Goal: Task Accomplishment & Management: Use online tool/utility

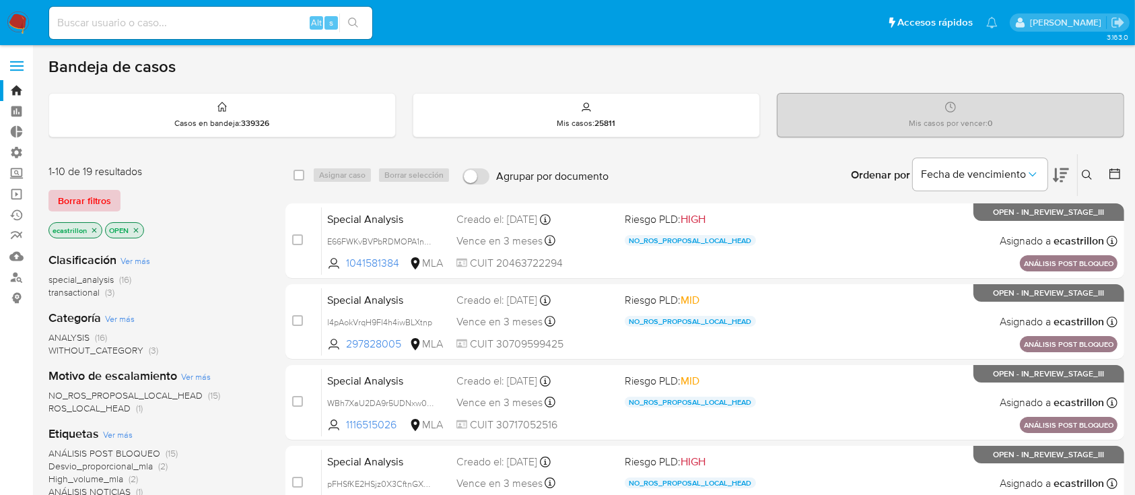
click at [96, 202] on span "Borrar filtros" at bounding box center [84, 200] width 53 height 19
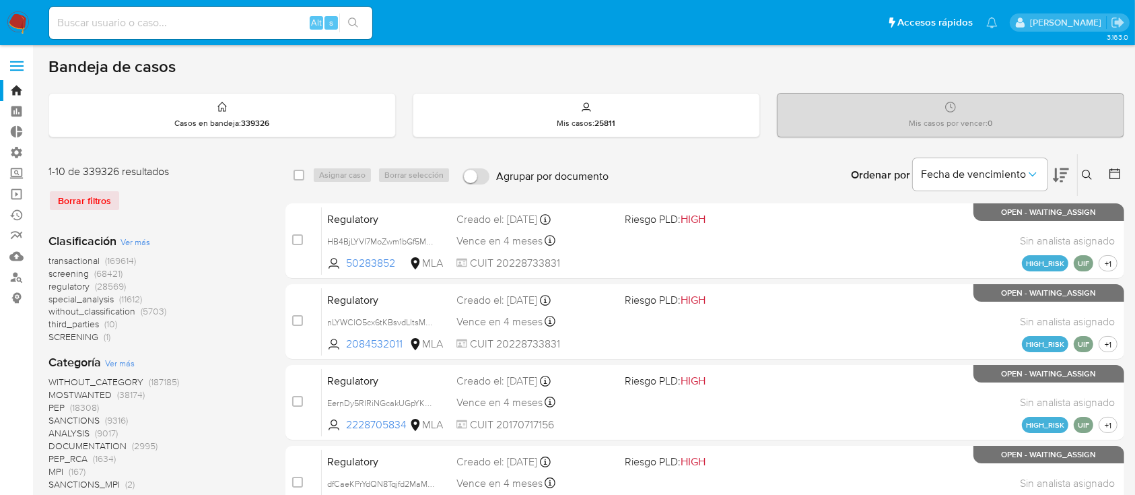
click at [188, 24] on input at bounding box center [210, 22] width 323 height 17
paste input "1029223073"
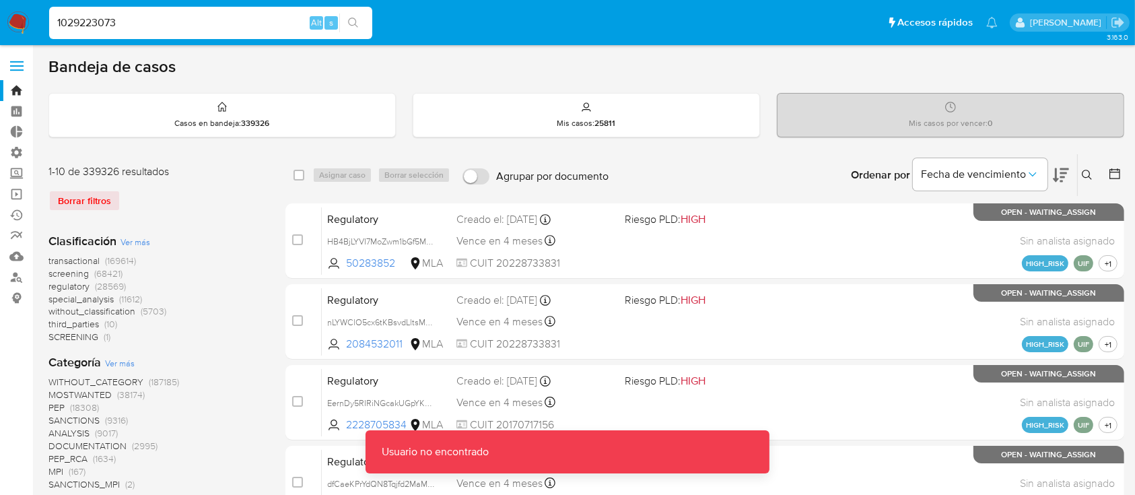
click at [188, 24] on input "1029223073" at bounding box center [210, 22] width 323 height 17
type input "1029223073"
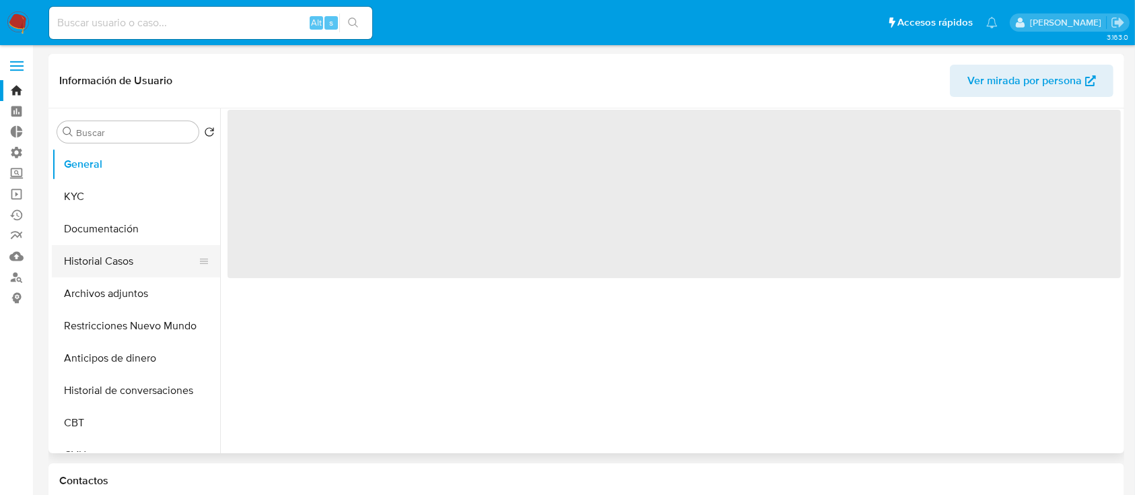
select select "10"
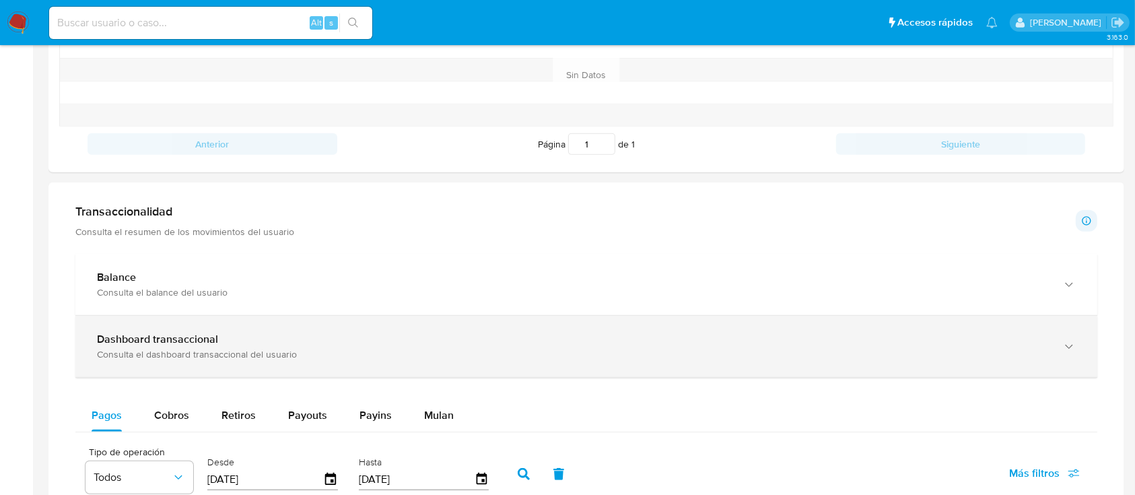
click at [92, 349] on div "Dashboard transaccional Consulta el dashboard transaccional del usuario" at bounding box center [586, 346] width 1022 height 61
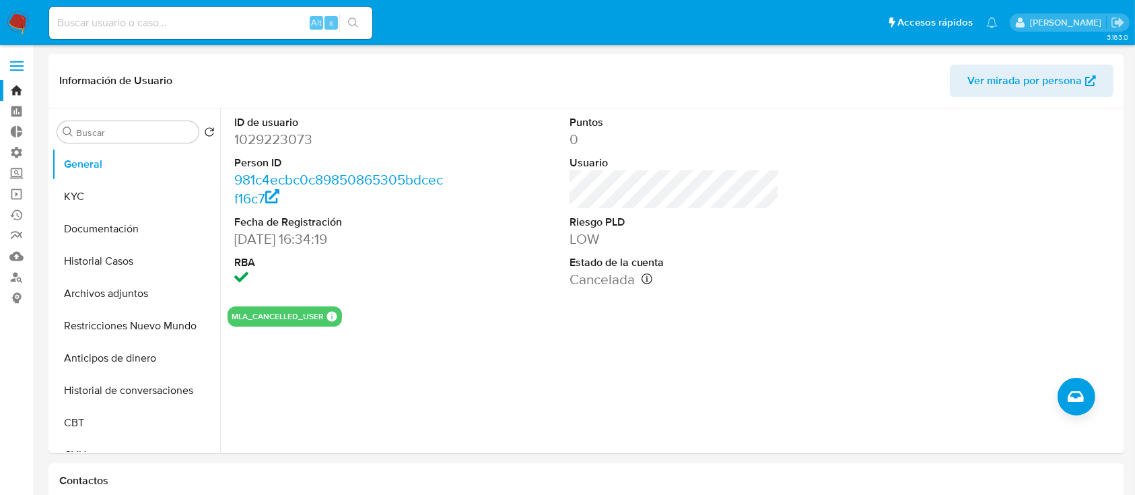
scroll to position [8, 0]
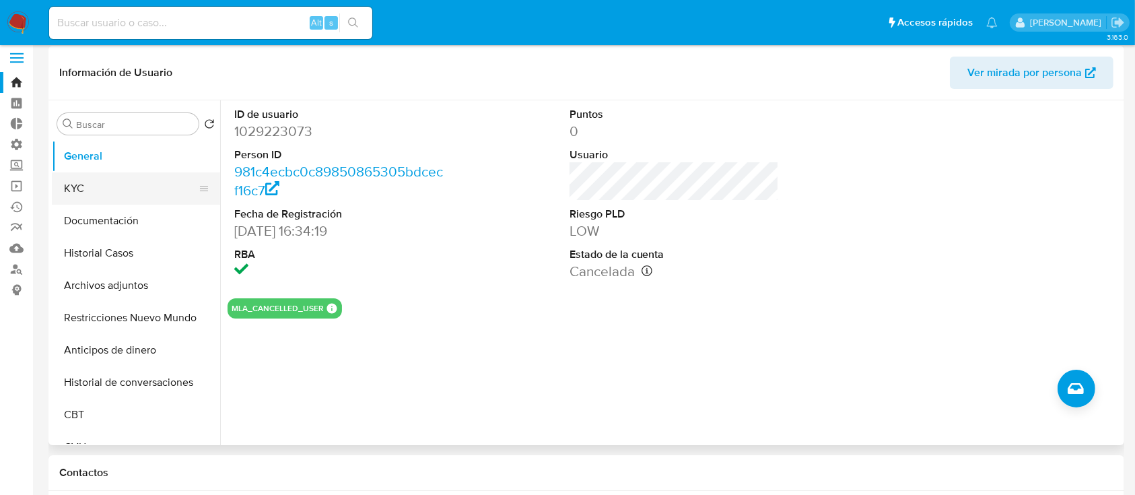
click at [118, 188] on button "KYC" at bounding box center [130, 188] width 157 height 32
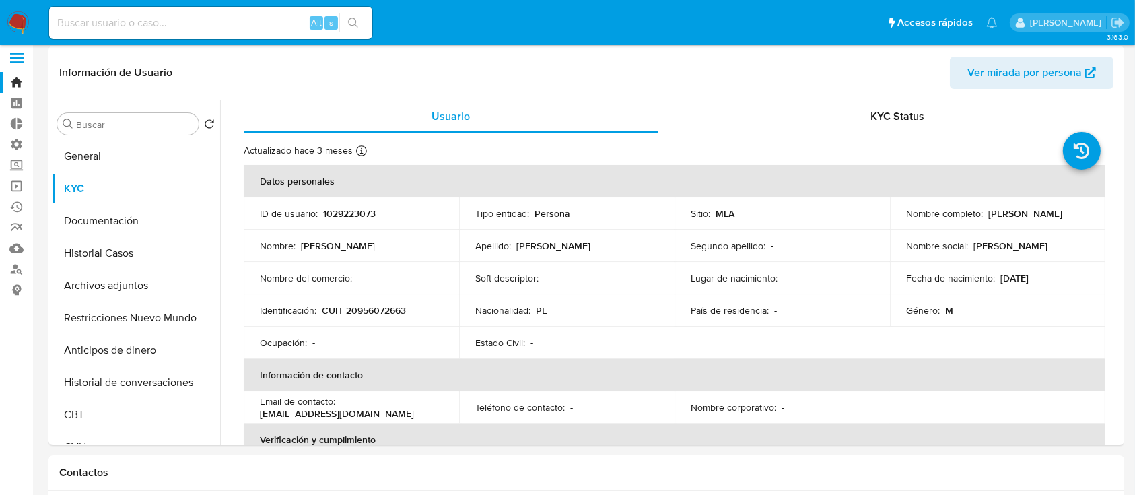
click at [10, 73] on link "Bandeja" at bounding box center [80, 82] width 160 height 21
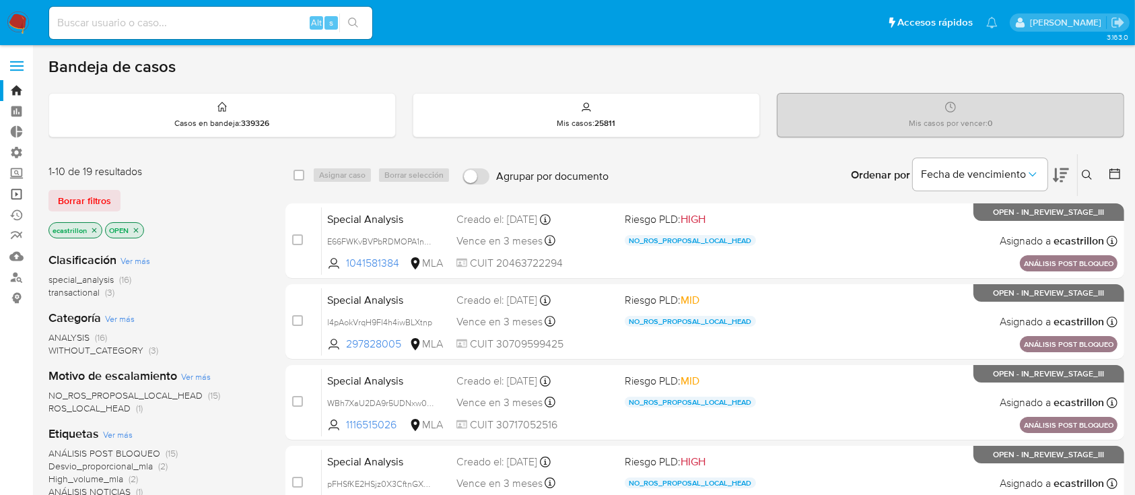
click at [22, 199] on link "Operaciones masivas" at bounding box center [80, 194] width 160 height 21
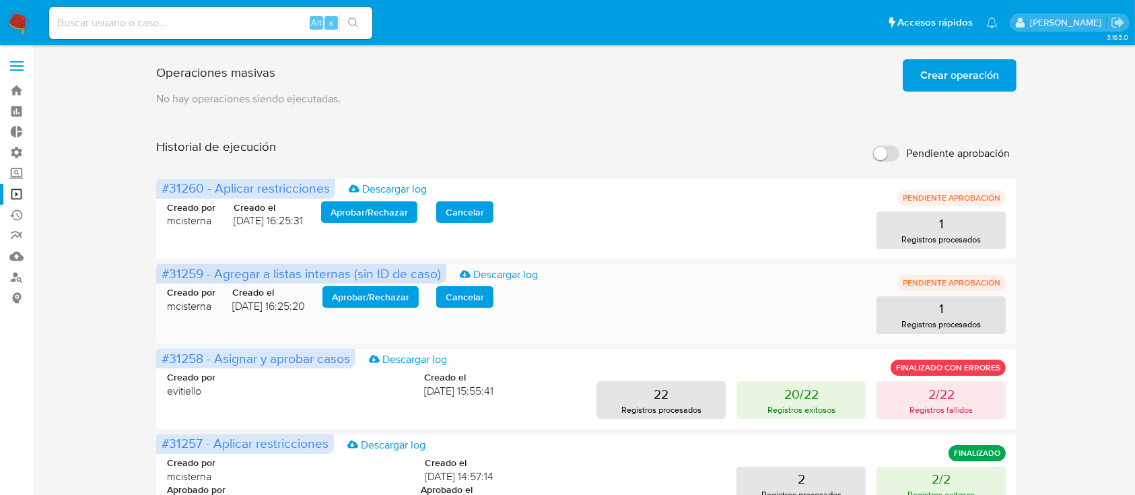
click at [339, 302] on span "Aprobar / Rechazar" at bounding box center [370, 296] width 77 height 19
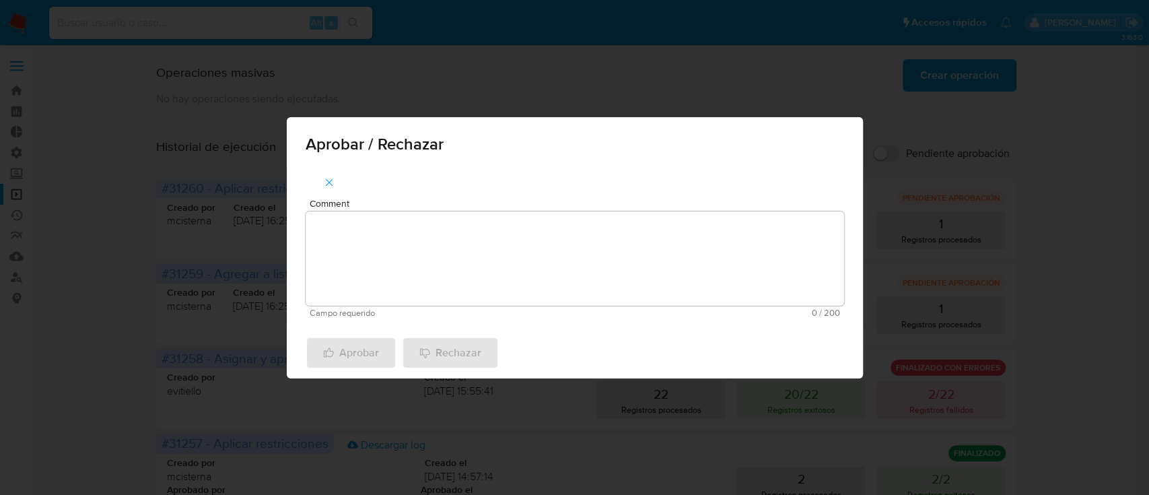
click at [399, 271] on textarea "Comment" at bounding box center [575, 258] width 538 height 94
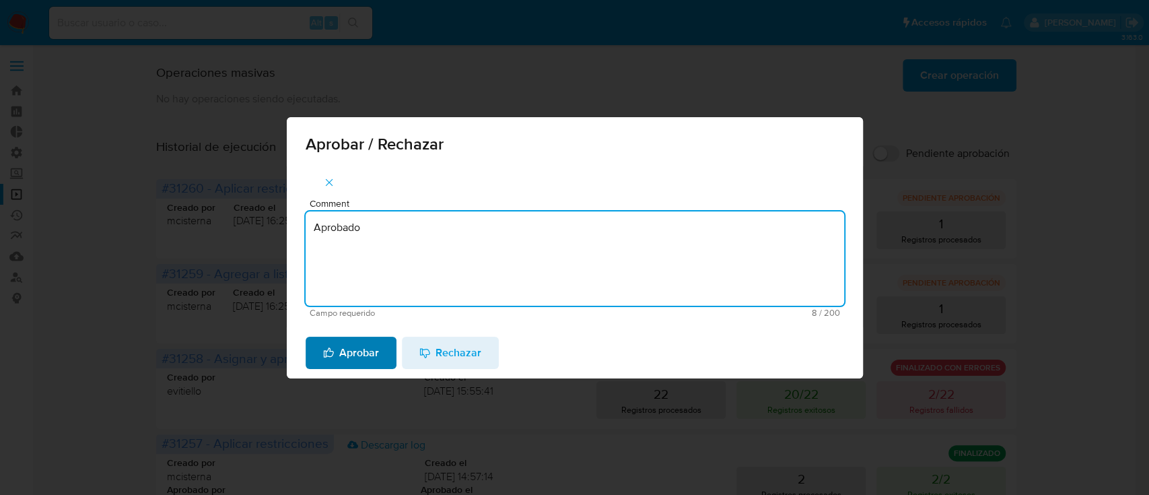
type textarea "Aprobado"
click at [324, 356] on icon "button" at bounding box center [328, 352] width 11 height 11
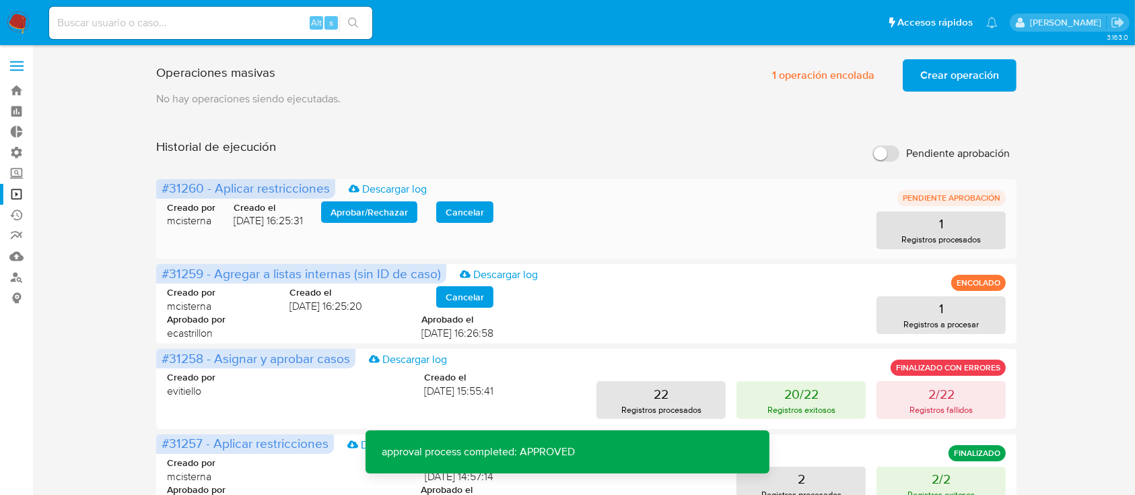
click at [361, 213] on span "Aprobar / Rechazar" at bounding box center [368, 212] width 77 height 19
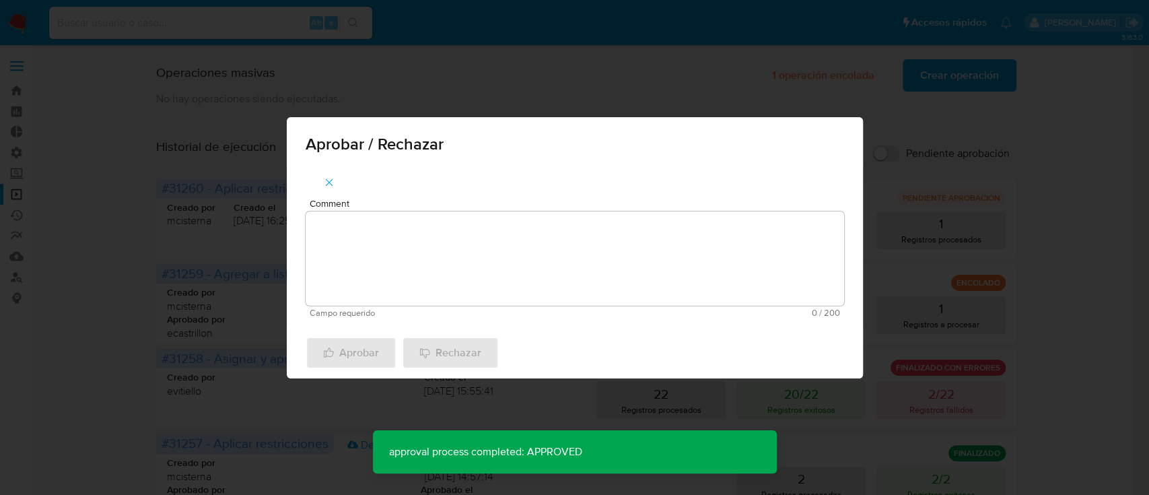
click at [388, 223] on textarea "Comment" at bounding box center [575, 258] width 538 height 94
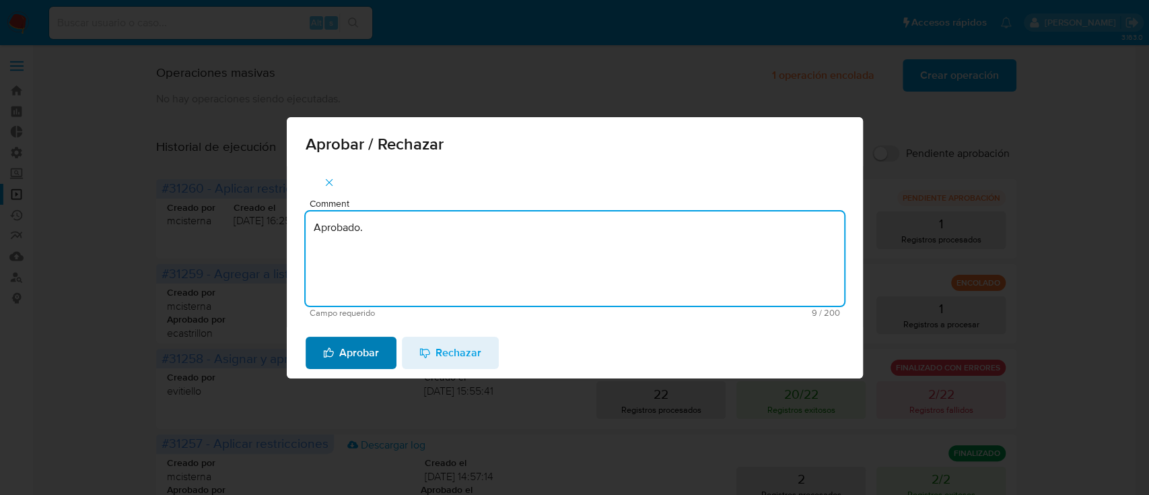
type textarea "Aprobado."
click at [362, 360] on span "Aprobar" at bounding box center [351, 353] width 56 height 30
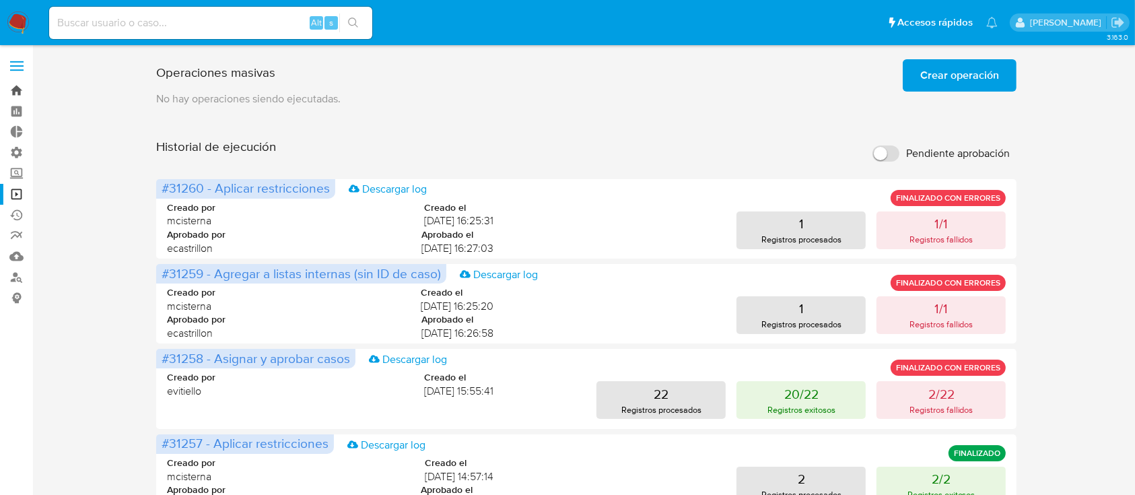
click at [16, 89] on link "Bandeja" at bounding box center [80, 90] width 160 height 21
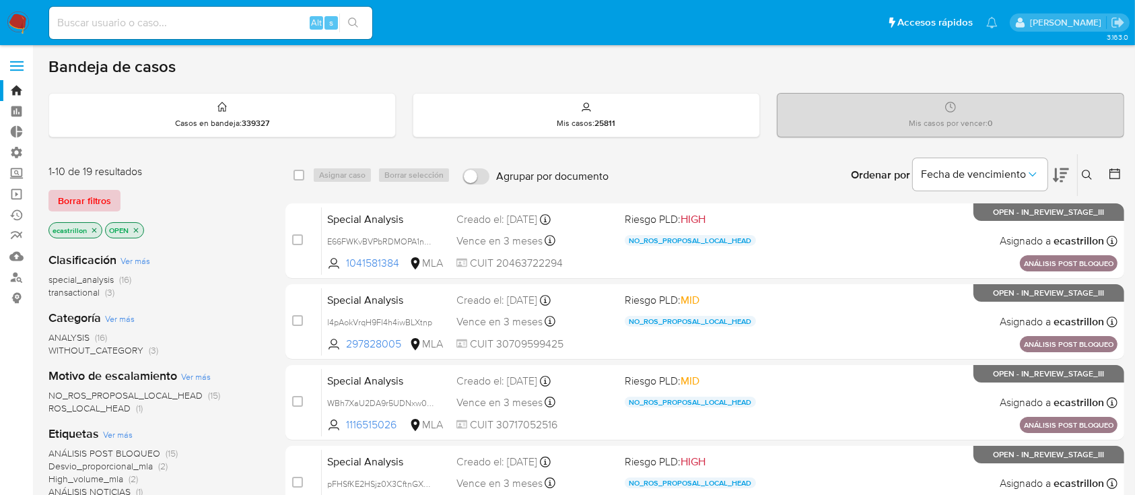
click at [92, 198] on span "Borrar filtros" at bounding box center [84, 200] width 53 height 19
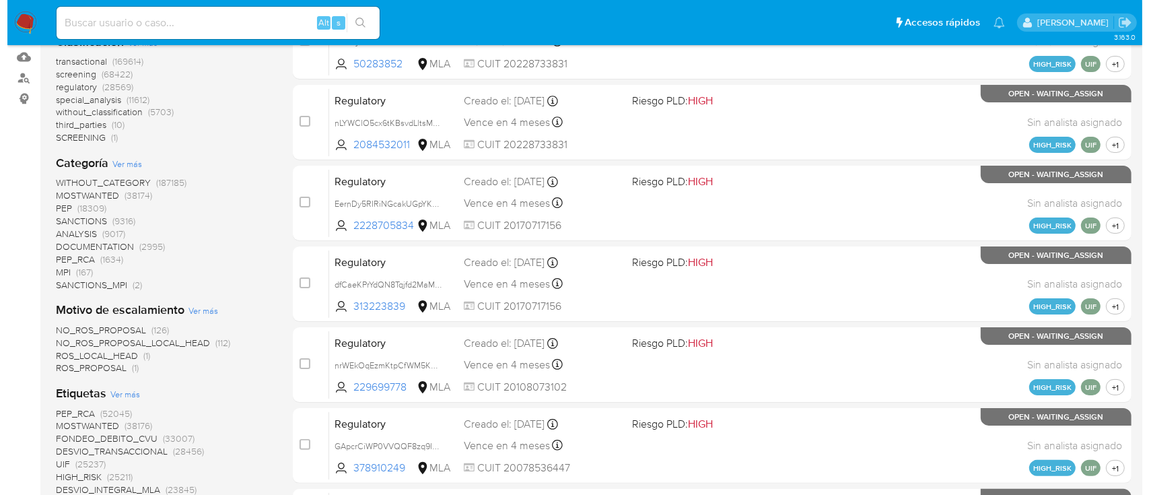
scroll to position [304, 0]
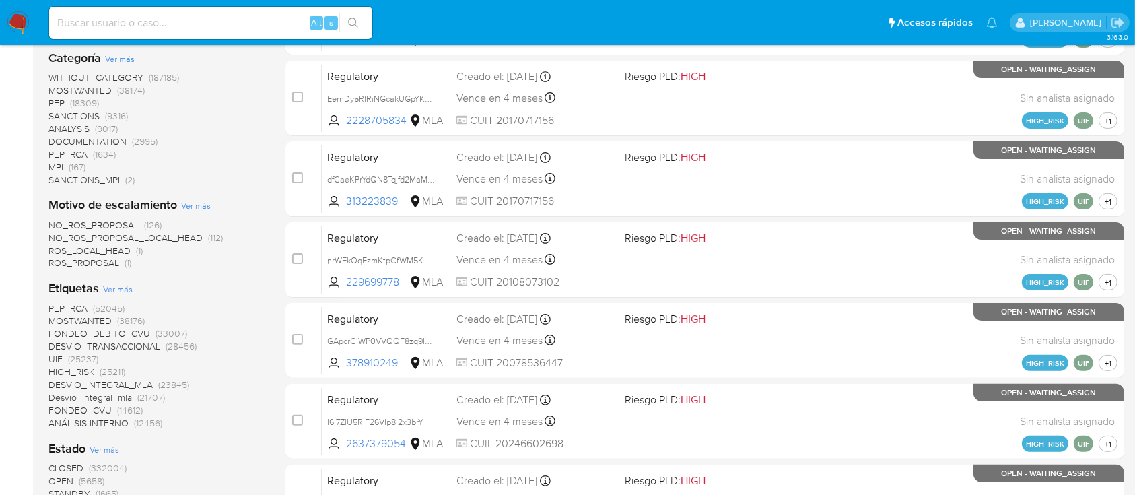
click at [119, 285] on span "Ver más" at bounding box center [118, 289] width 30 height 12
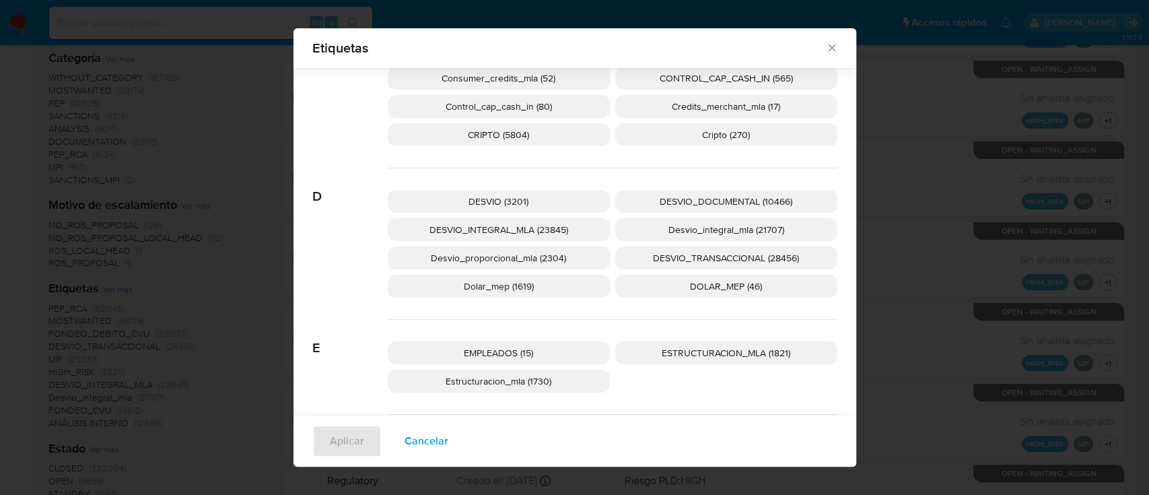
scroll to position [680, 0]
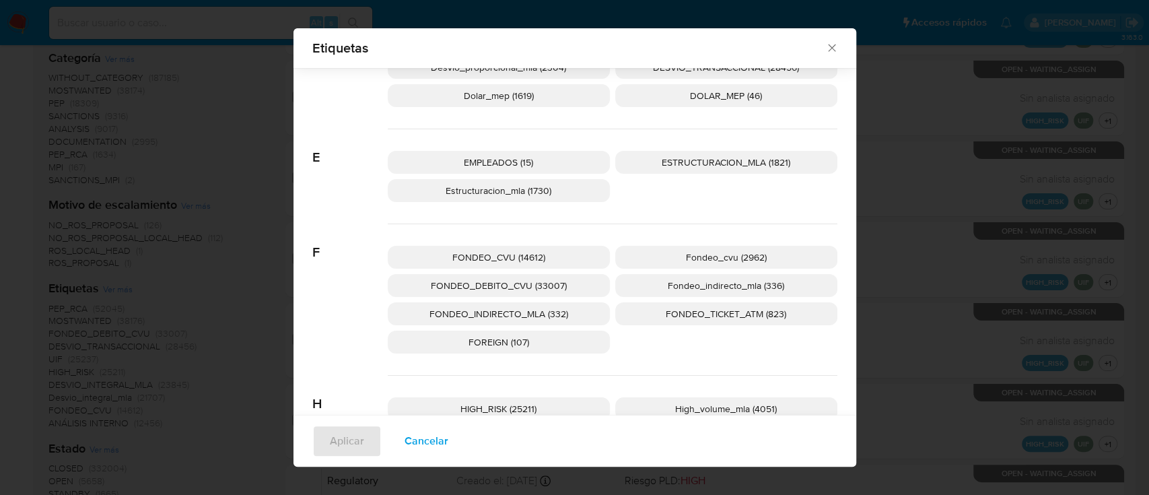
click at [415, 311] on p "FONDEO_INDIRECTO_MLA (332)" at bounding box center [499, 313] width 222 height 23
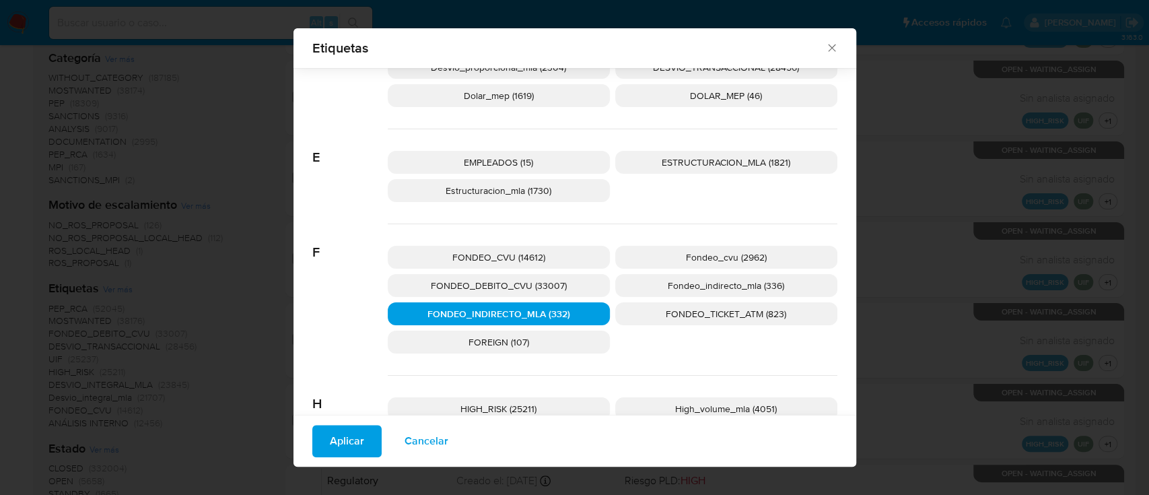
click at [339, 450] on span "Aplicar" at bounding box center [347, 441] width 34 height 30
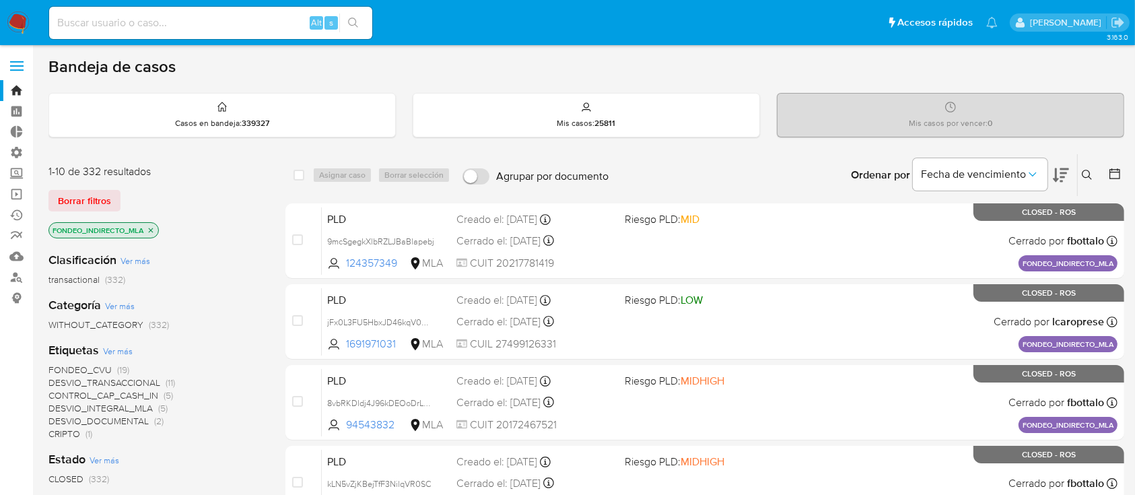
click at [1057, 177] on icon at bounding box center [1061, 175] width 16 height 14
click at [1057, 177] on icon at bounding box center [1061, 175] width 16 height 16
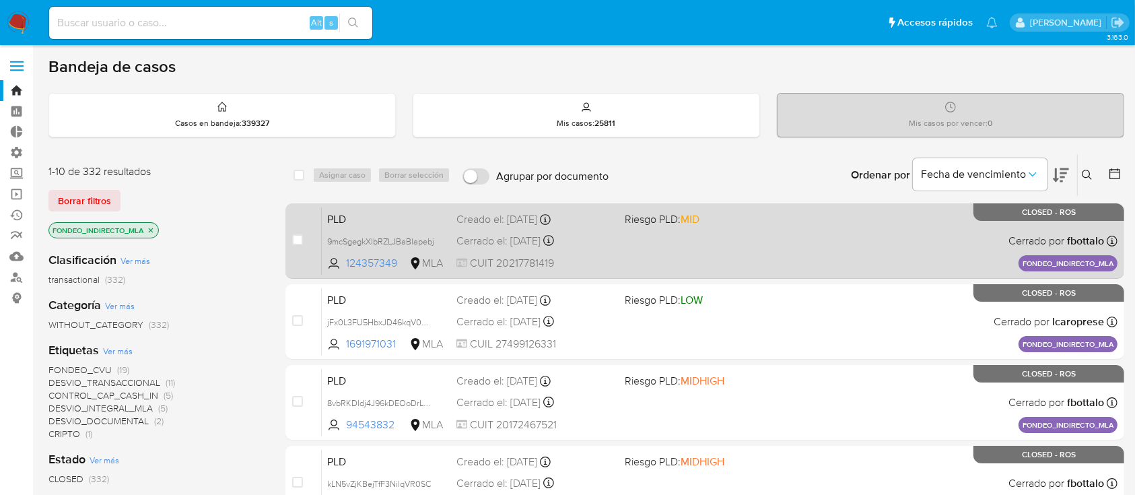
click at [682, 254] on div "PLD 9mcSgegkXlbRZLJBaBlapebj 124357349 MLA Riesgo PLD: MID Creado el: 12/05/202…" at bounding box center [720, 241] width 796 height 68
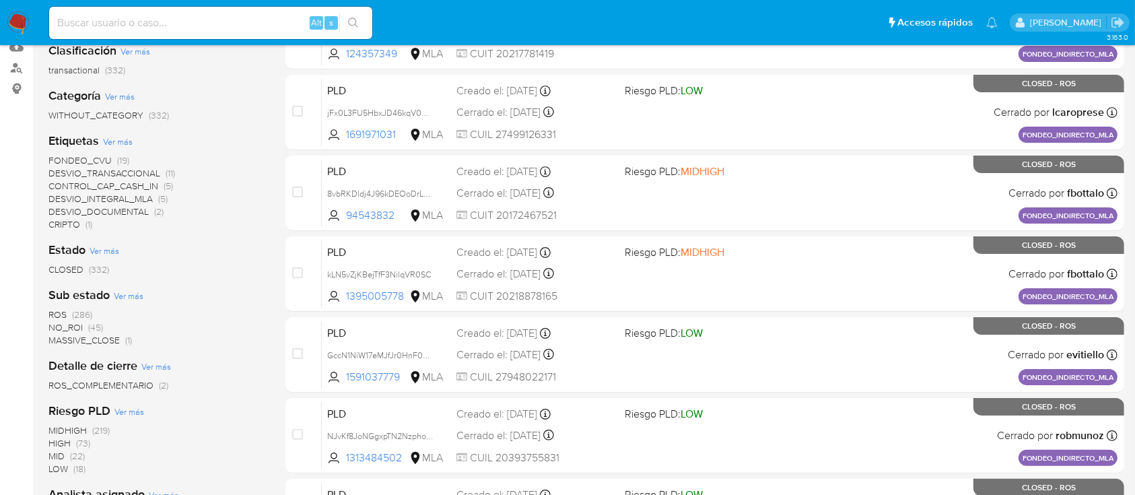
scroll to position [210, 0]
click at [48, 313] on span "ROS" at bounding box center [57, 313] width 18 height 13
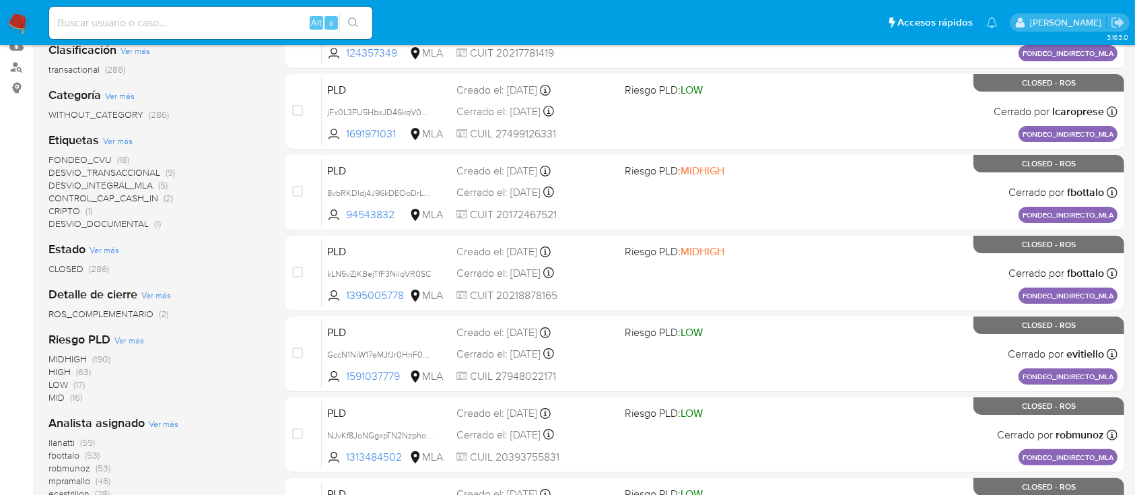
scroll to position [329, 0]
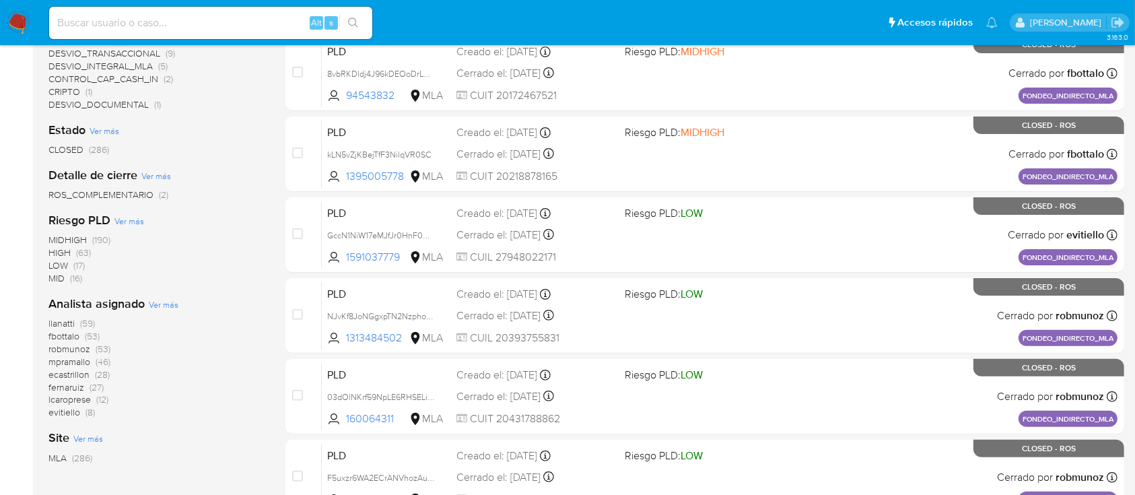
click at [77, 375] on span "ecastrillon" at bounding box center [68, 373] width 41 height 13
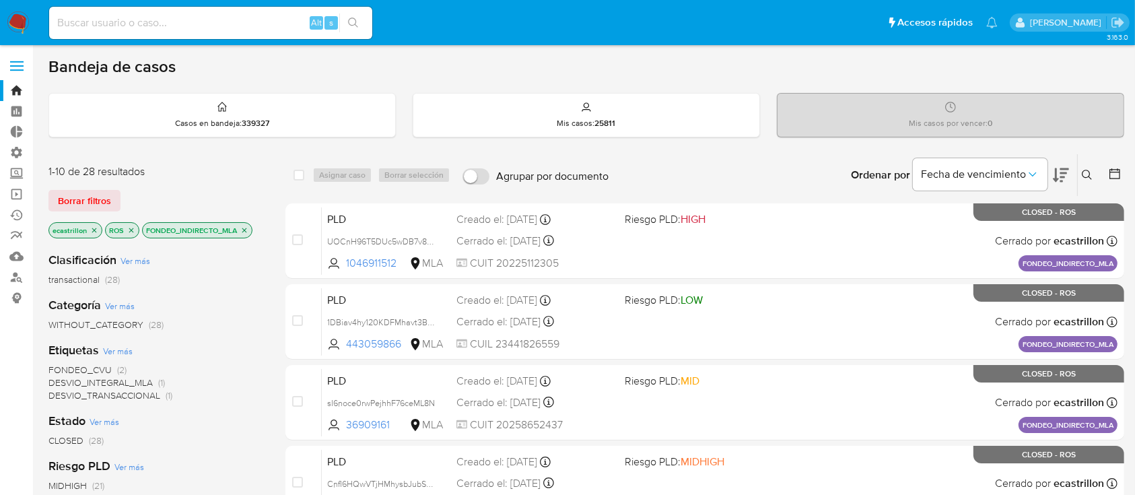
click at [95, 230] on icon "close-filter" at bounding box center [94, 229] width 5 height 5
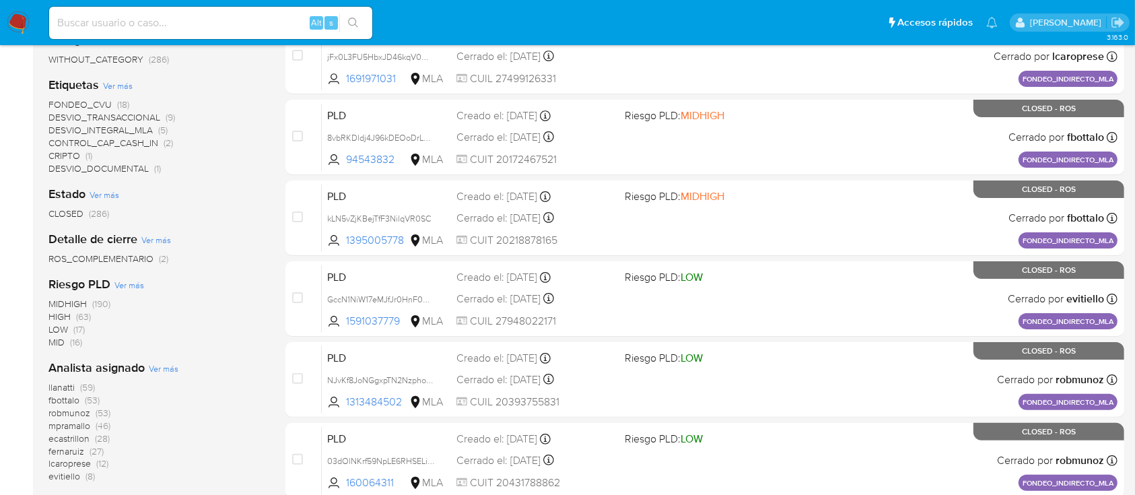
scroll to position [310, 0]
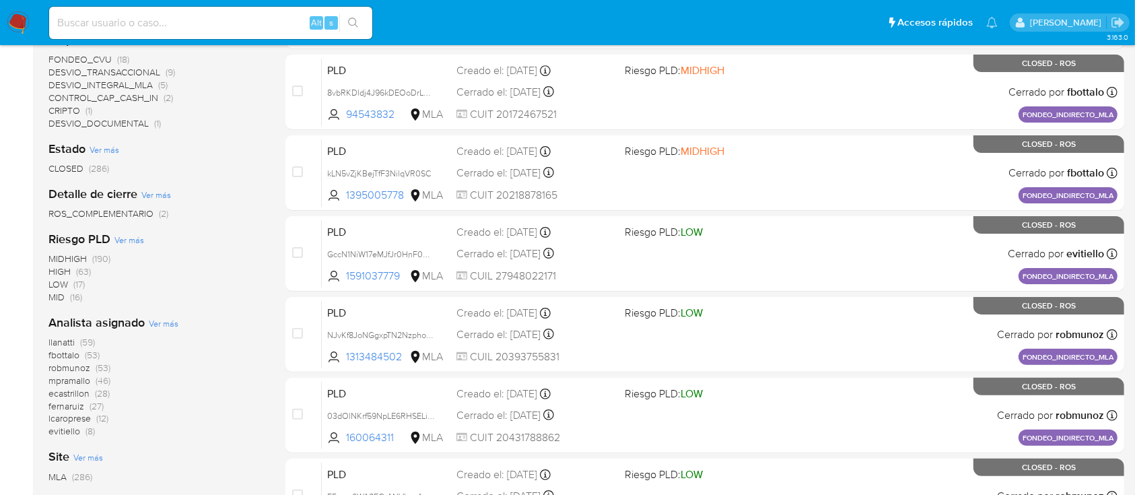
click at [157, 319] on span "Ver más" at bounding box center [164, 323] width 30 height 12
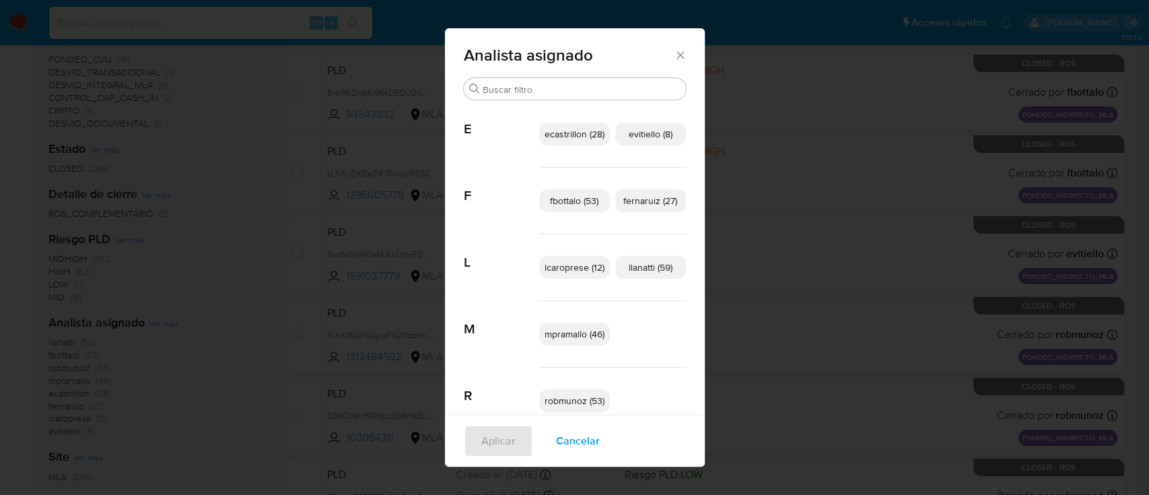
click at [559, 442] on span "Cancelar" at bounding box center [578, 441] width 44 height 30
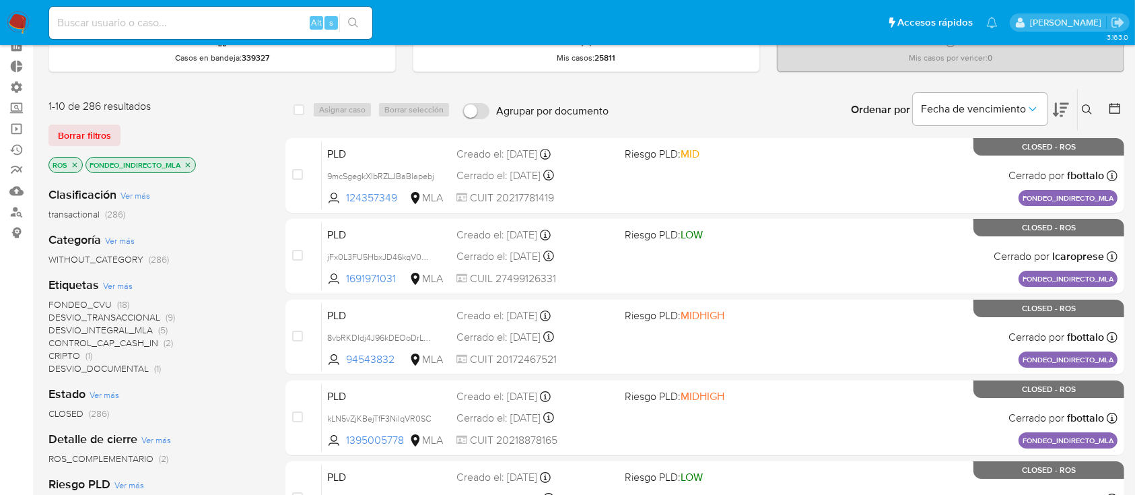
scroll to position [65, 0]
drag, startPoint x: 73, startPoint y: 165, endPoint x: 70, endPoint y: 172, distance: 8.1
click at [70, 172] on div "ROS FONDEO_INDIRECTO_MLA" at bounding box center [155, 166] width 215 height 19
click at [71, 164] on icon "close-filter" at bounding box center [75, 166] width 8 height 8
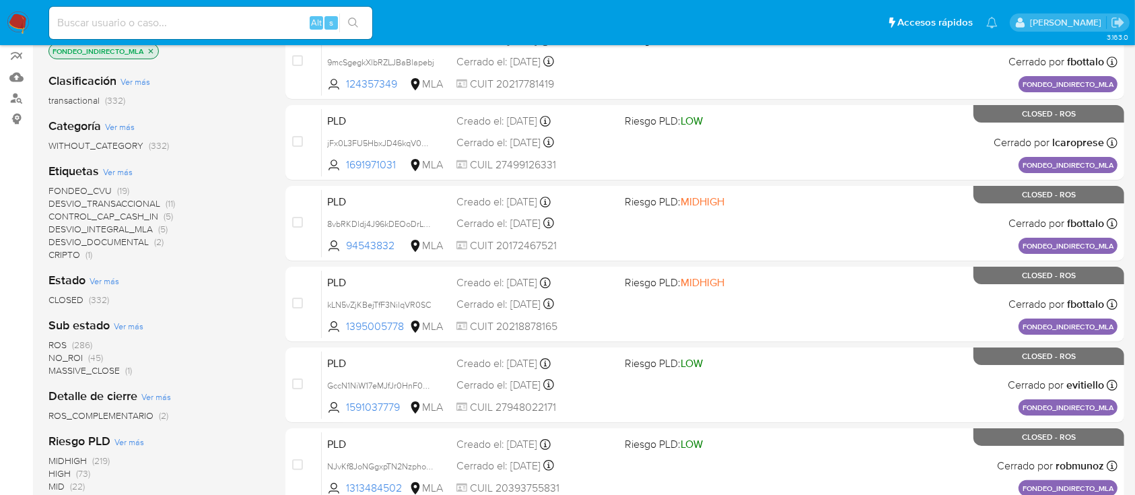
click at [64, 342] on span "ROS" at bounding box center [57, 344] width 18 height 13
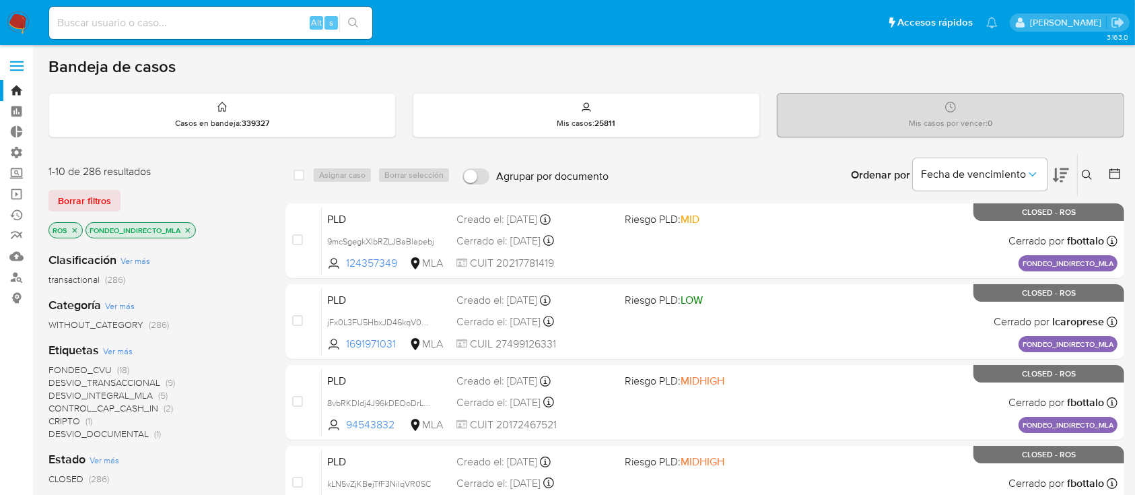
click at [77, 231] on icon "close-filter" at bounding box center [75, 230] width 8 height 8
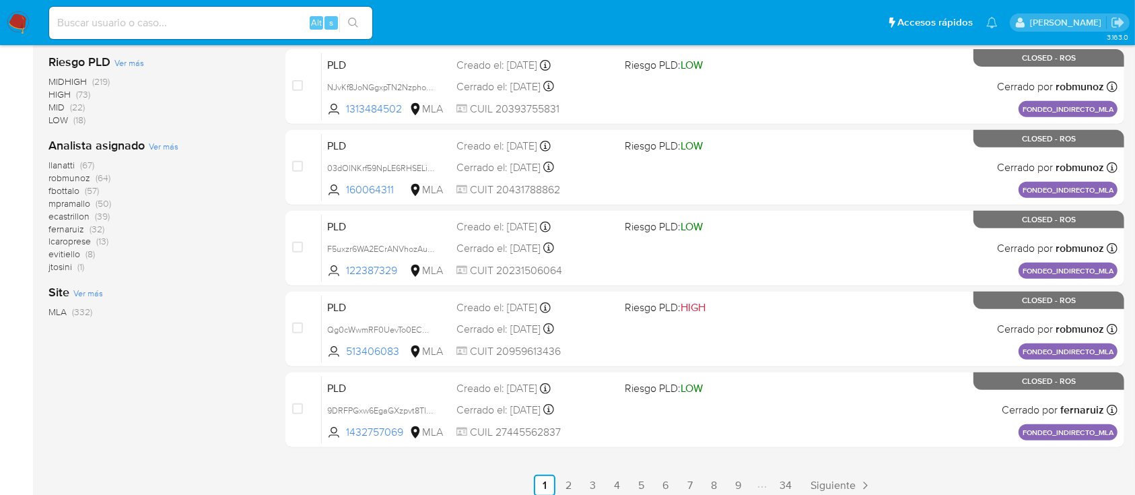
scroll to position [615, 0]
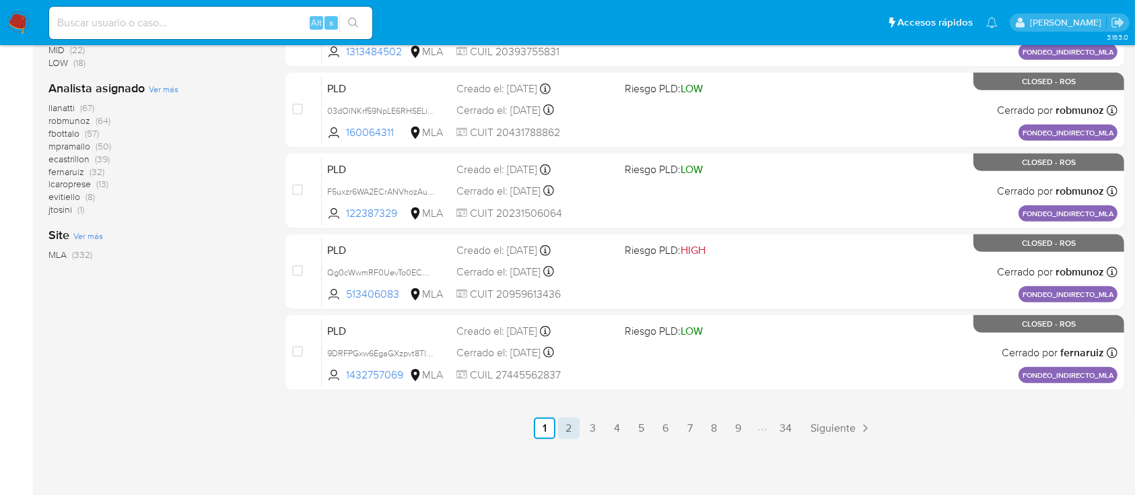
click at [575, 429] on link "2" at bounding box center [569, 428] width 22 height 22
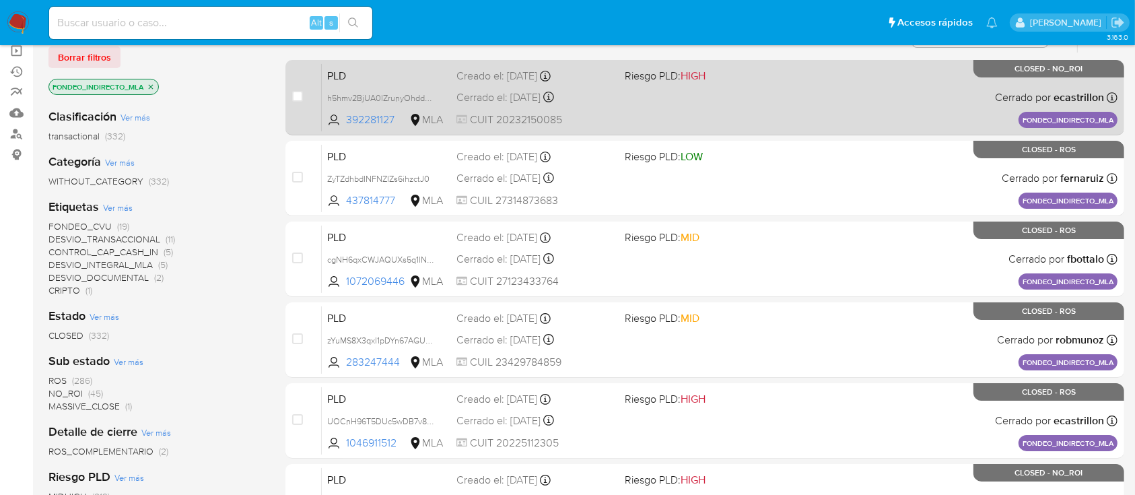
scroll to position [145, 0]
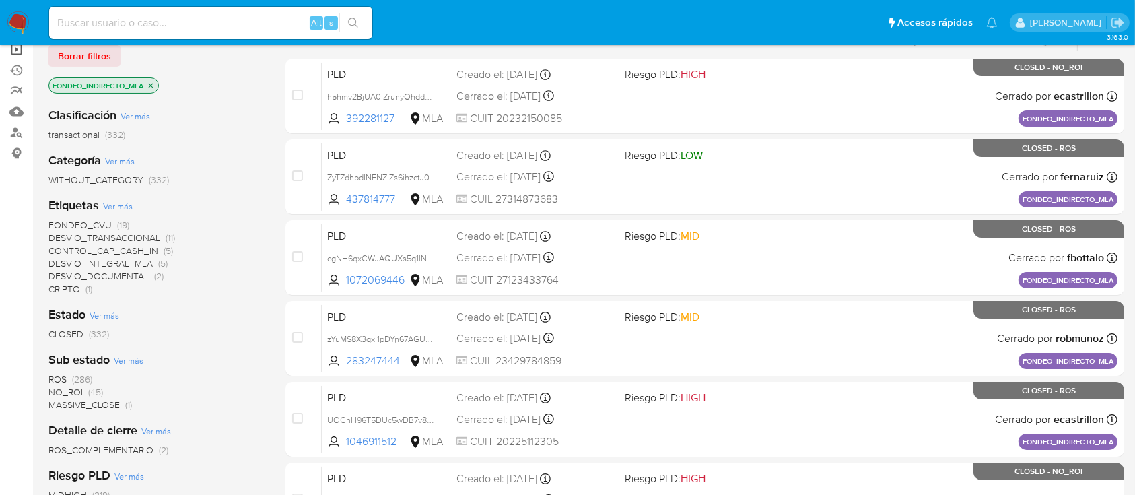
click at [12, 55] on link "Operaciones masivas" at bounding box center [80, 49] width 160 height 21
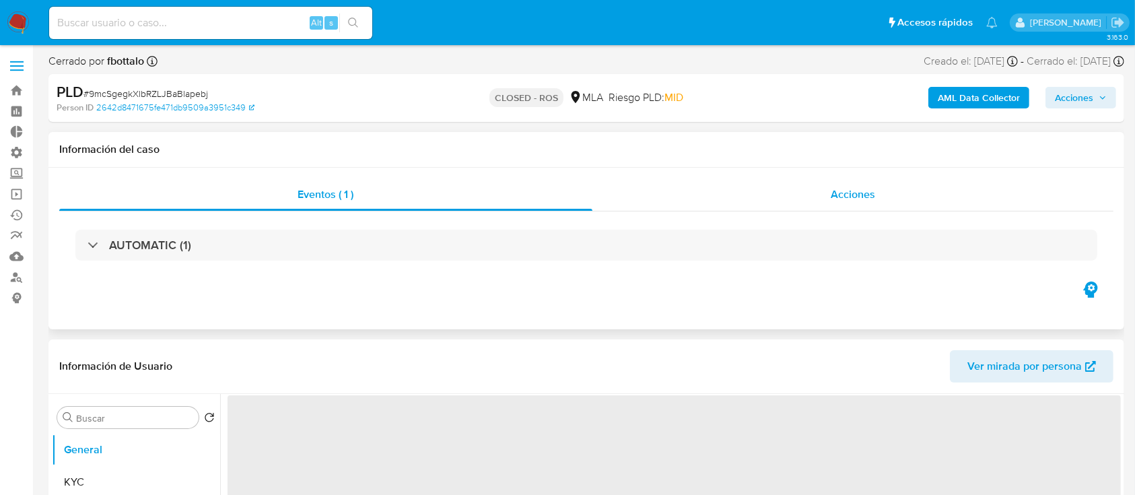
click at [849, 205] on div "Acciones" at bounding box center [853, 194] width 522 height 32
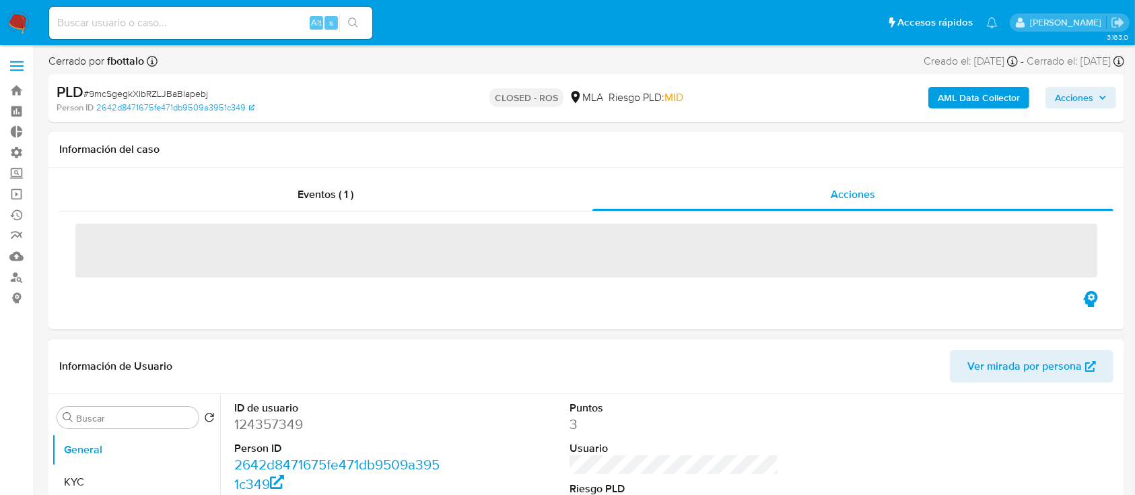
select select "10"
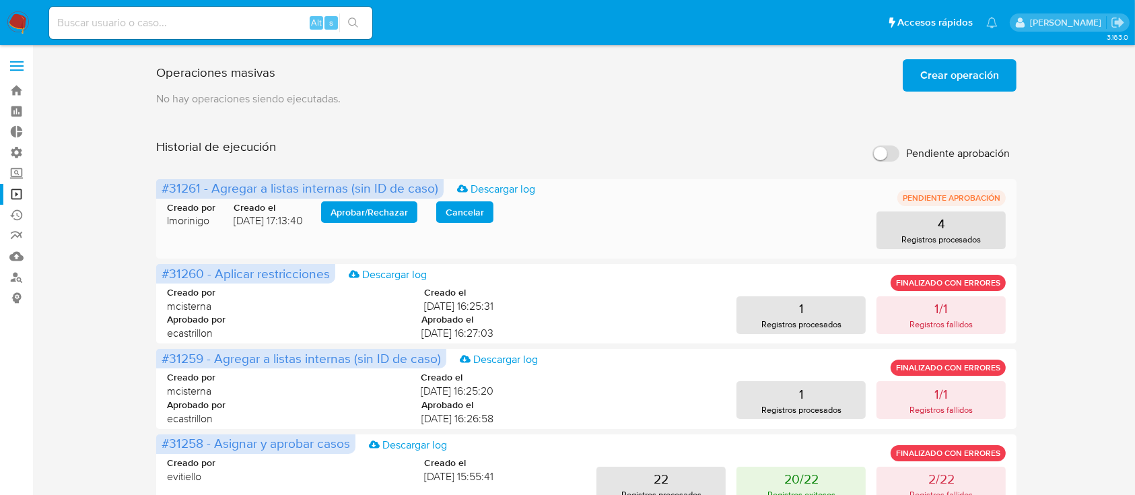
click at [398, 217] on span "Aprobar / Rechazar" at bounding box center [368, 212] width 77 height 19
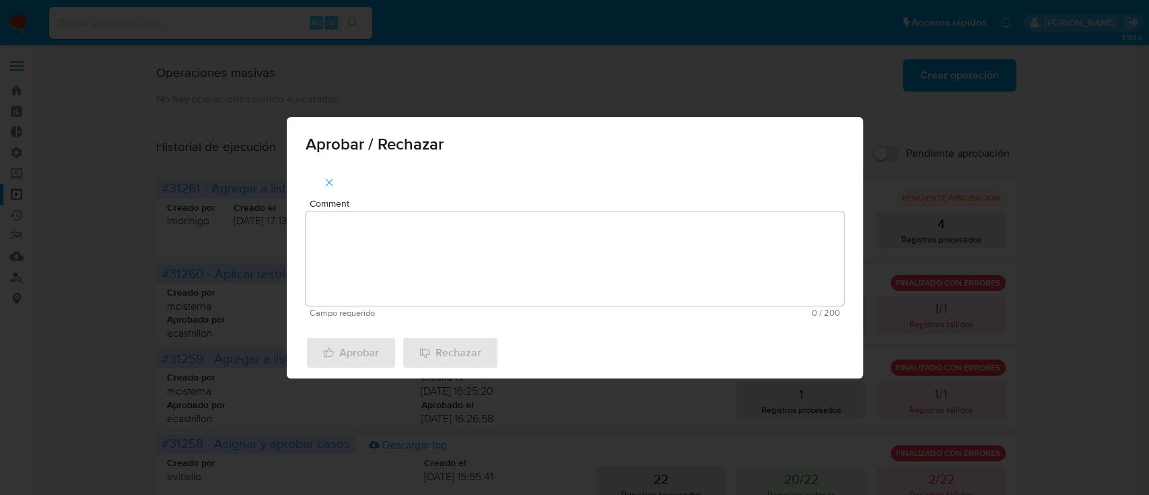
click at [402, 234] on textarea "Comment" at bounding box center [575, 258] width 538 height 94
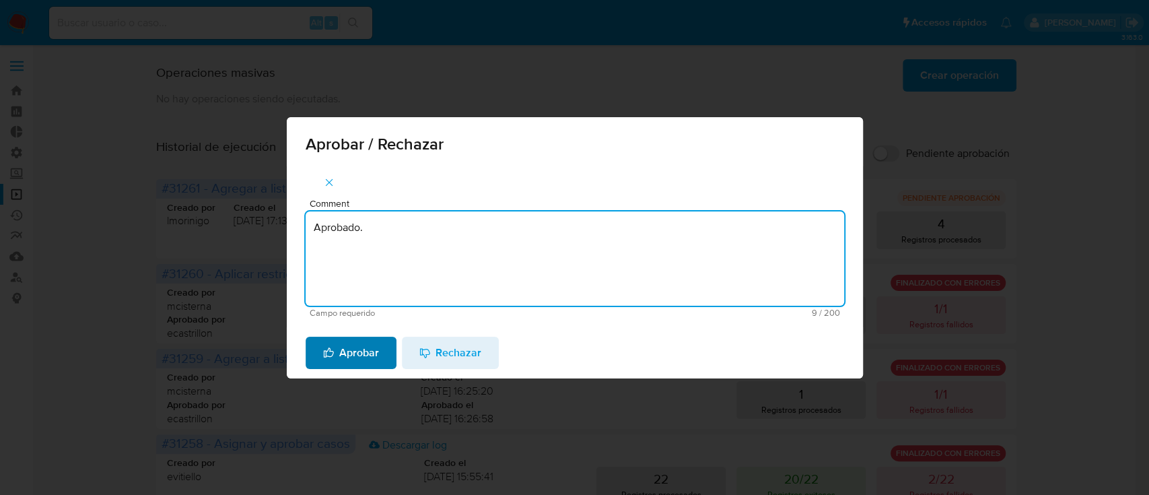
type textarea "Aprobado."
click at [356, 347] on span "Aprobar" at bounding box center [351, 353] width 56 height 30
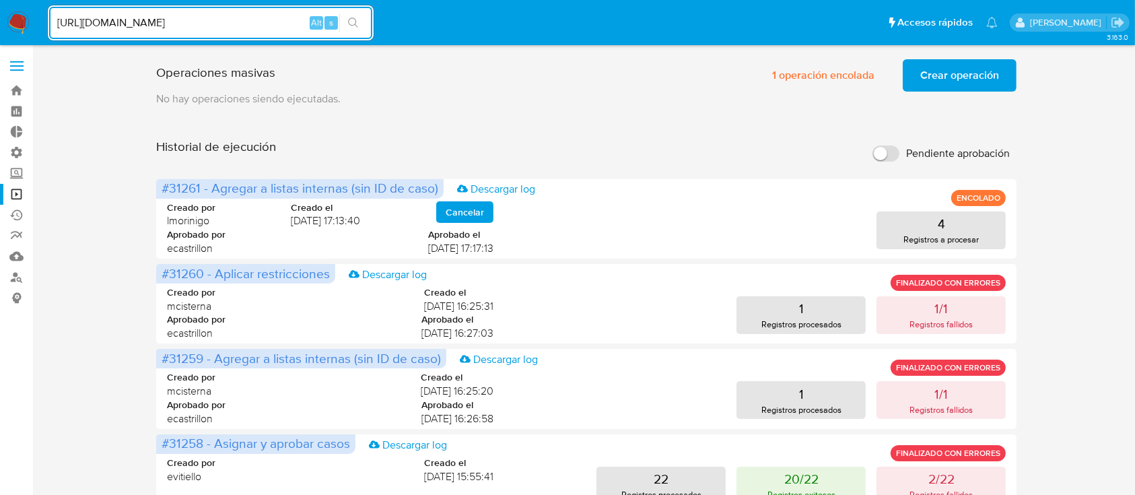
type input "[URL][DOMAIN_NAME]"
